Goal: Information Seeking & Learning: Learn about a topic

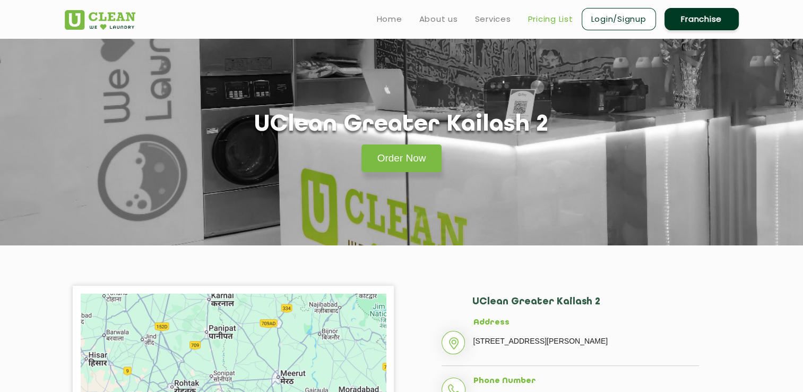
click at [537, 17] on link "Pricing List" at bounding box center [550, 19] width 45 height 13
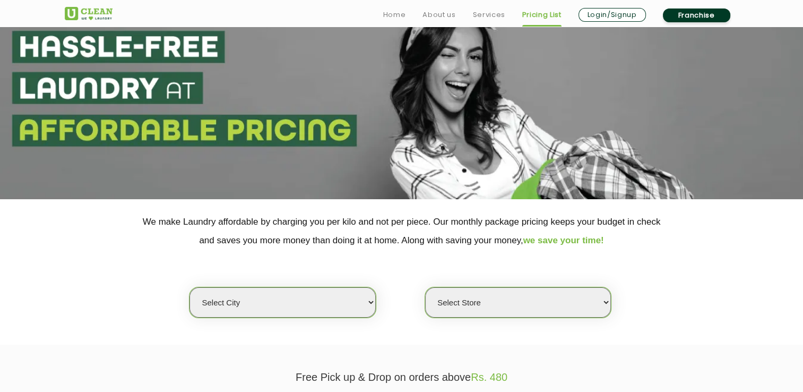
scroll to position [159, 0]
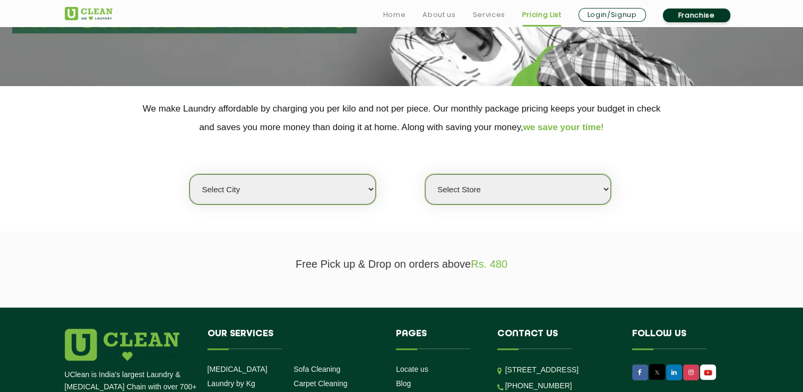
click at [348, 193] on select "Select city [GEOGRAPHIC_DATA] [GEOGRAPHIC_DATA] [GEOGRAPHIC_DATA] [GEOGRAPHIC_D…" at bounding box center [283, 189] width 186 height 30
select select "1"
click at [190, 174] on select "Select city [GEOGRAPHIC_DATA] [GEOGRAPHIC_DATA] [GEOGRAPHIC_DATA] [GEOGRAPHIC_D…" at bounding box center [283, 189] width 186 height 30
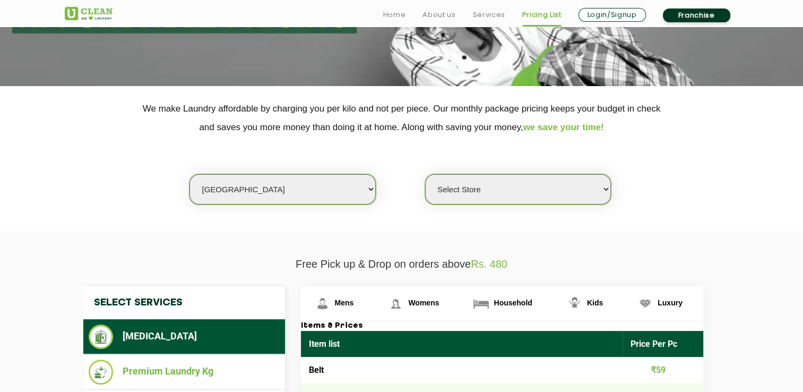
click at [504, 192] on select "Select Store [GEOGRAPHIC_DATA] [GEOGRAPHIC_DATA] 2 [GEOGRAPHIC_DATA] [PERSON_NA…" at bounding box center [518, 189] width 186 height 30
select select "11"
click at [425, 174] on select "Select Store [GEOGRAPHIC_DATA] [GEOGRAPHIC_DATA] 2 [GEOGRAPHIC_DATA] [PERSON_NA…" at bounding box center [518, 189] width 186 height 30
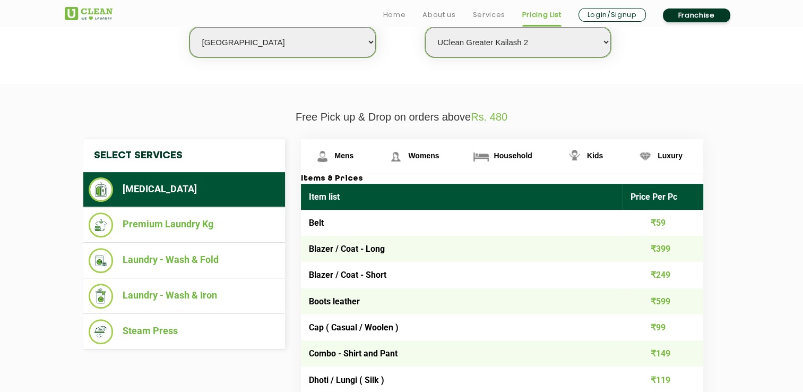
scroll to position [319, 0]
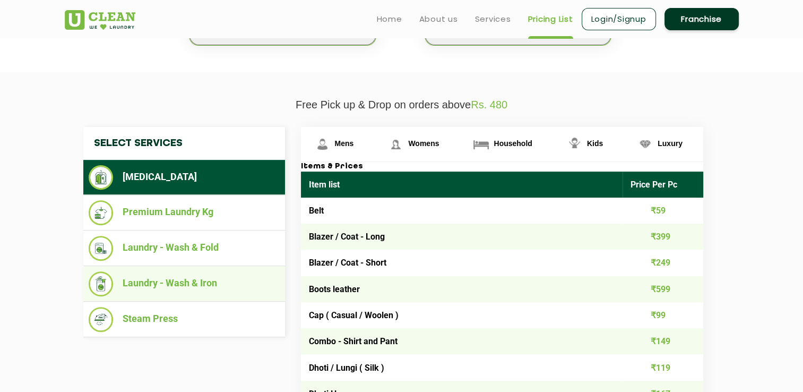
click at [180, 280] on li "Laundry - Wash & Iron" at bounding box center [184, 283] width 191 height 25
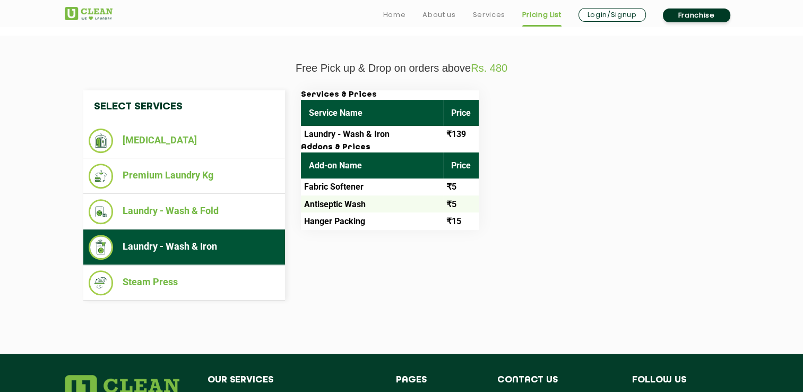
scroll to position [372, 0]
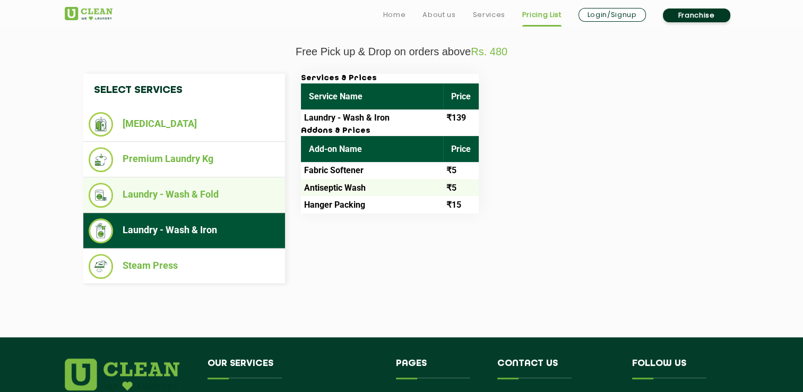
click at [190, 197] on li "Laundry - Wash & Fold" at bounding box center [184, 195] width 191 height 25
